Goal: Task Accomplishment & Management: Use online tool/utility

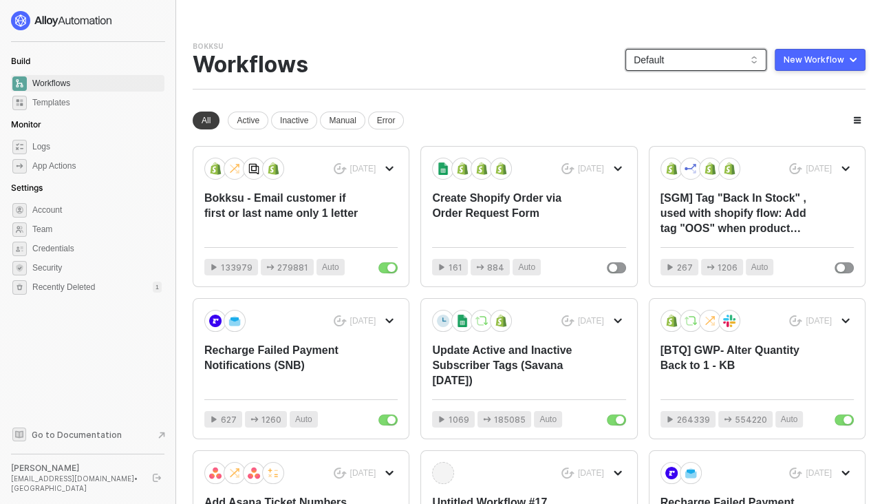
click at [673, 52] on span "Default" at bounding box center [696, 60] width 125 height 21
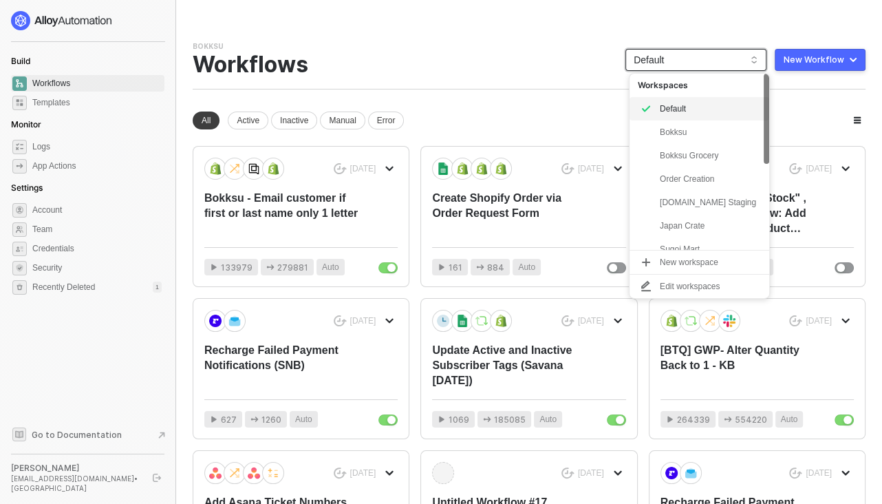
click at [673, 58] on span "Default" at bounding box center [696, 60] width 125 height 21
click at [675, 61] on span "Default" at bounding box center [696, 60] width 125 height 21
click at [678, 129] on div "Bokksu" at bounding box center [710, 132] width 101 height 17
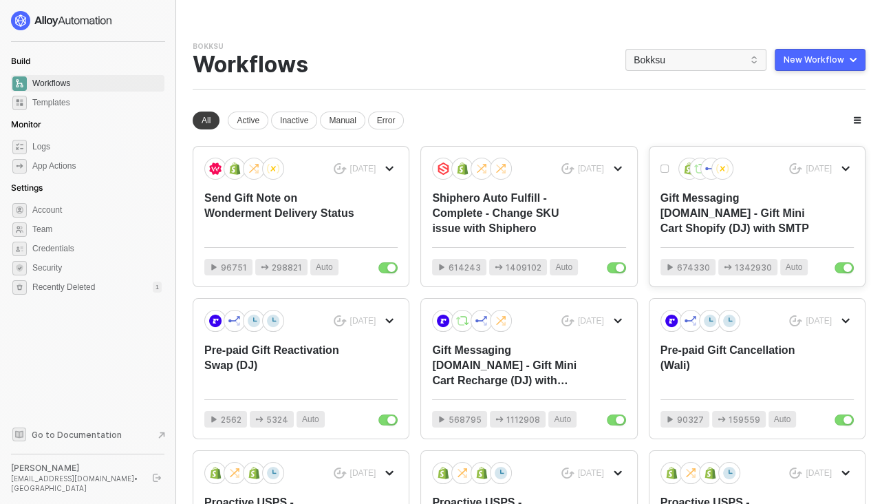
scroll to position [31, 0]
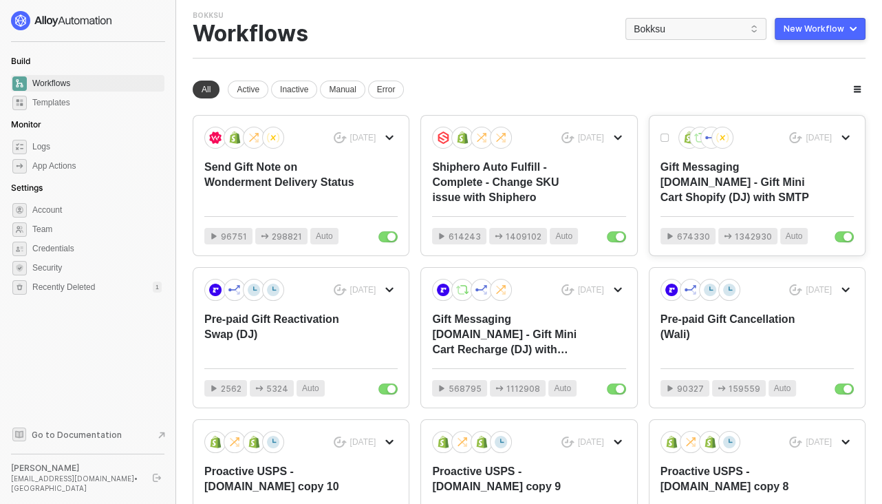
click at [728, 189] on div "Gift Messaging [DOMAIN_NAME] - Gift Mini Cart Shopify (DJ) with SMTP" at bounding box center [737, 182] width 155 height 45
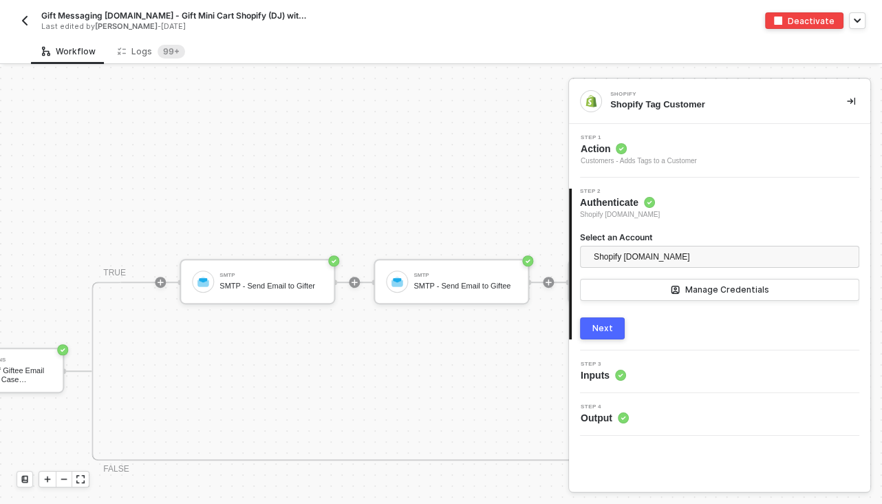
scroll to position [779, 1456]
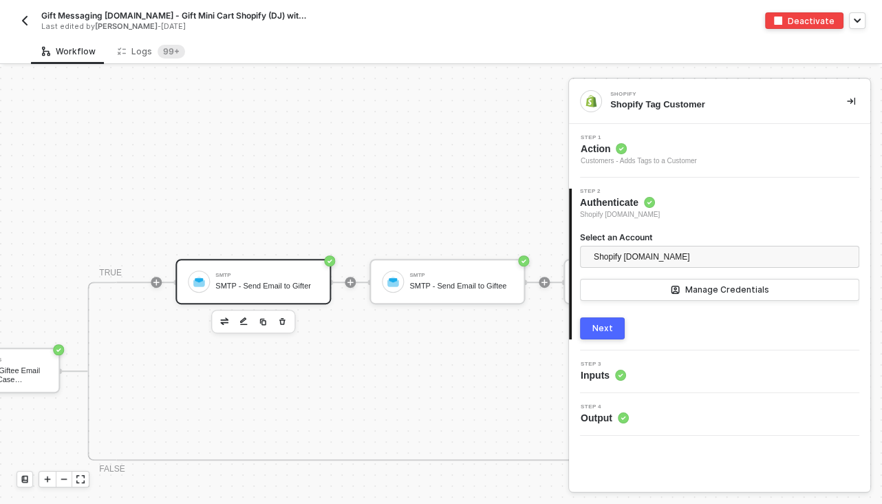
click at [235, 283] on div "SMTP - Send Email to Gifter" at bounding box center [266, 285] width 103 height 9
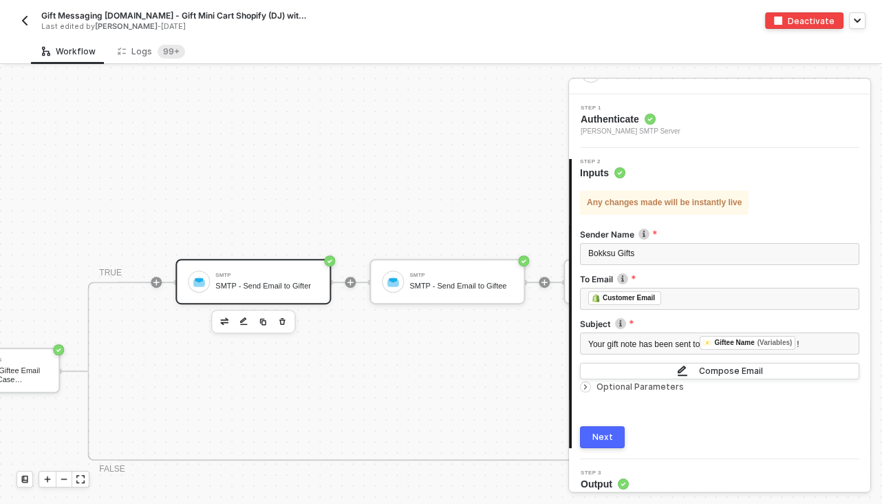
scroll to position [39, 0]
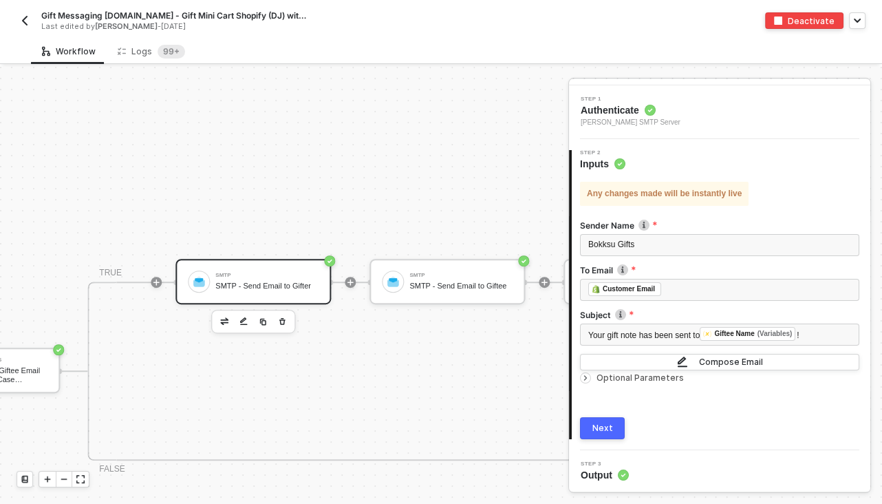
click at [583, 378] on icon "icon-arrow-right-small" at bounding box center [585, 378] width 8 height 8
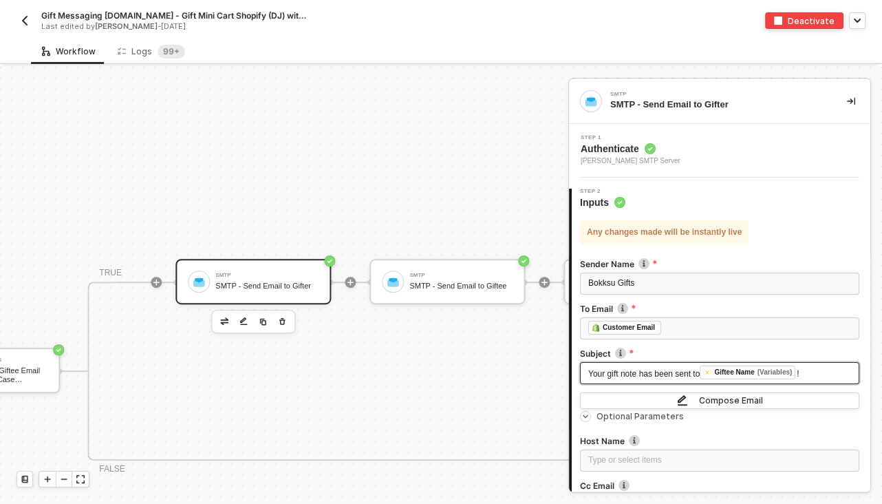
scroll to position [0, 0]
click at [680, 162] on span "[PERSON_NAME] SMTP Server" at bounding box center [631, 160] width 100 height 11
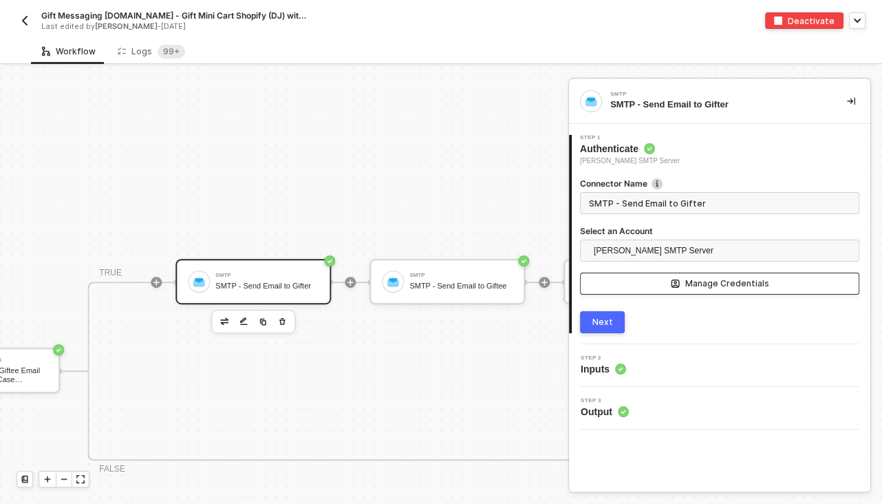
click at [709, 283] on div "Manage Credentials" at bounding box center [727, 283] width 84 height 11
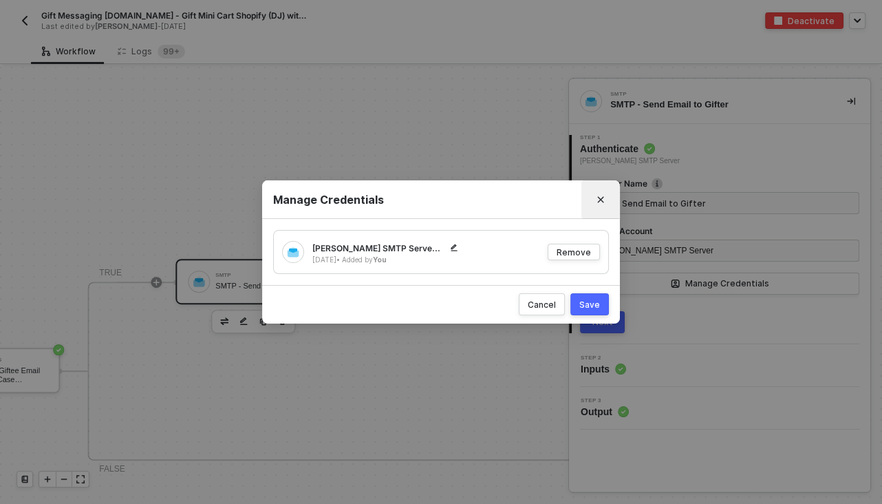
click at [599, 198] on icon "Close" at bounding box center [601, 200] width 6 height 6
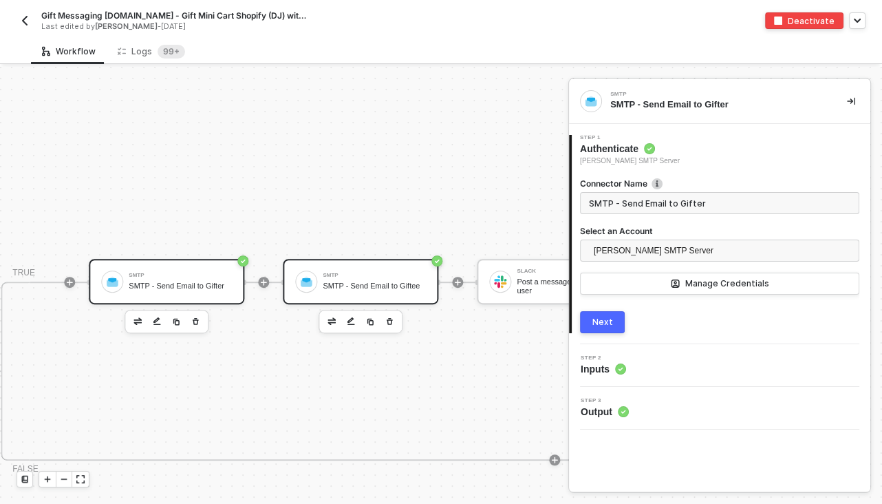
scroll to position [779, 1541]
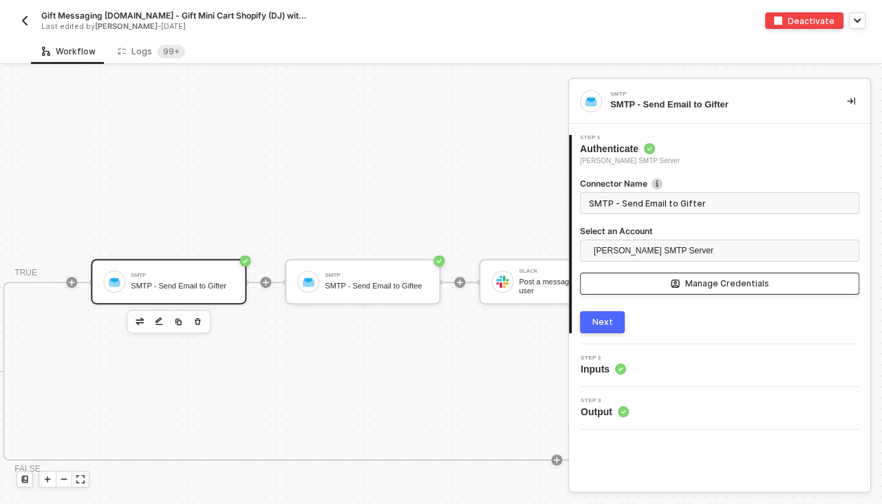
click at [735, 286] on div "Manage Credentials" at bounding box center [727, 283] width 84 height 11
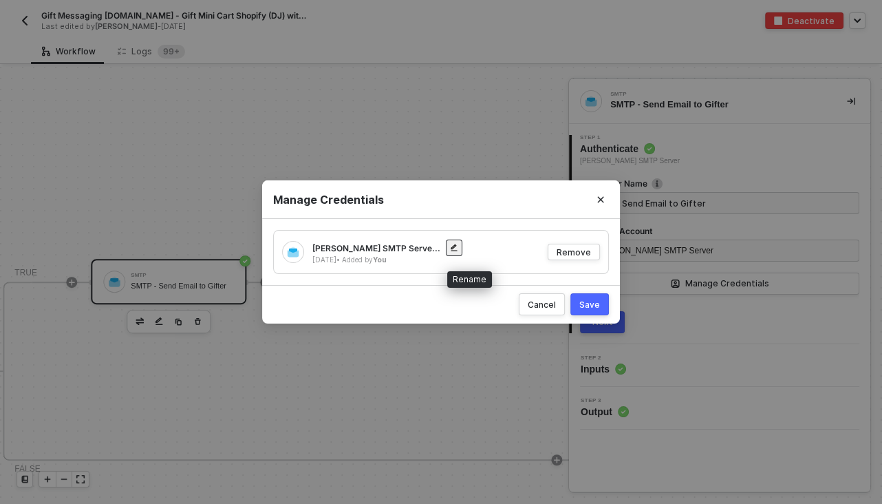
click at [457, 245] on icon "button" at bounding box center [454, 247] width 6 height 7
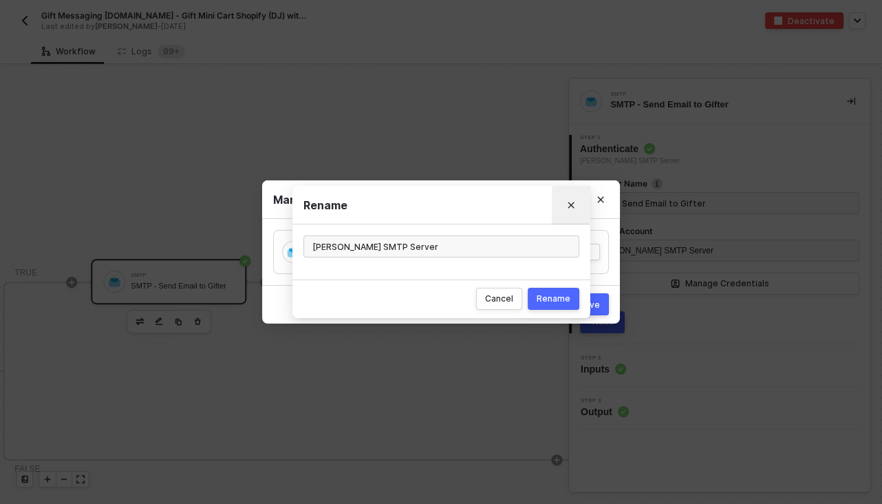
click at [568, 202] on icon "Close" at bounding box center [571, 205] width 8 height 8
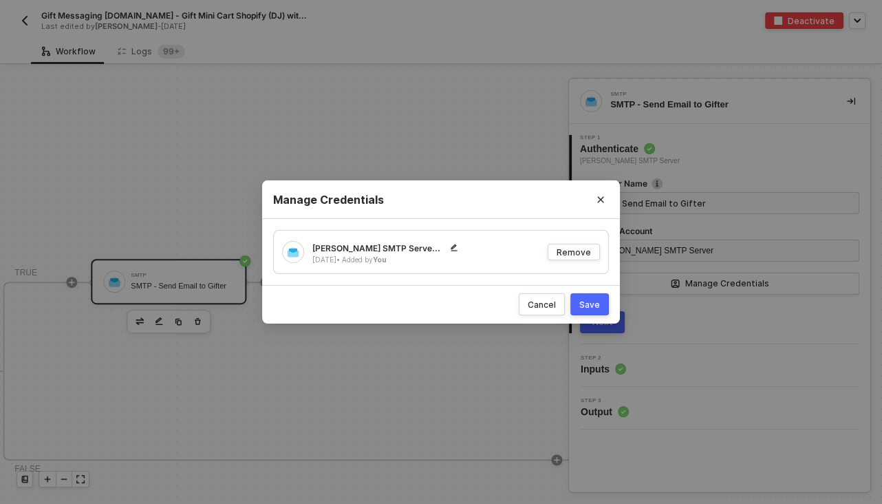
click at [6, 24] on div "Manage Credentials [PERSON_NAME] SMTP Serve... [DATE] • Added by You Remove Can…" at bounding box center [441, 252] width 882 height 504
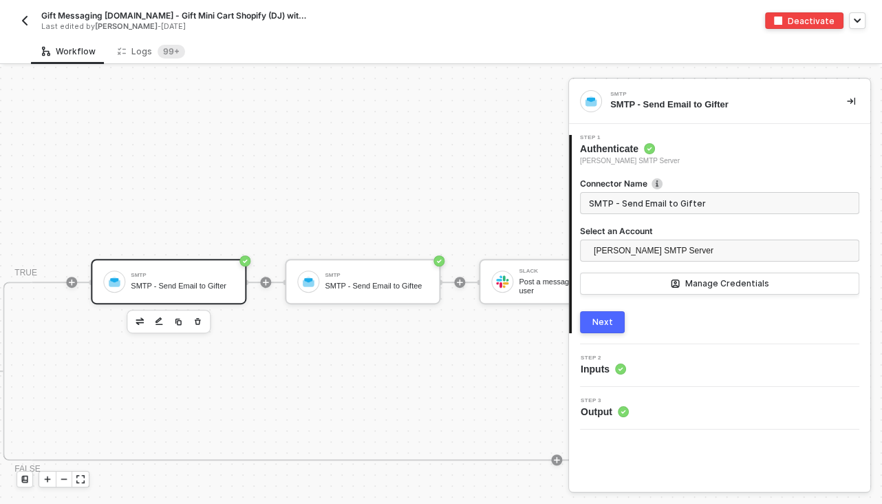
click at [25, 20] on img "button" at bounding box center [24, 20] width 11 height 11
